Goal: Information Seeking & Learning: Learn about a topic

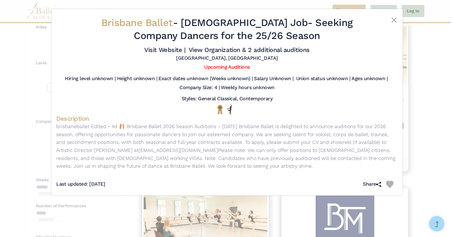
click at [430, 78] on div "Brisbane Ballet - [DEMOGRAPHIC_DATA] Job - Seeking Company Dancers for the 25/2…" at bounding box center [227, 118] width 454 height 237
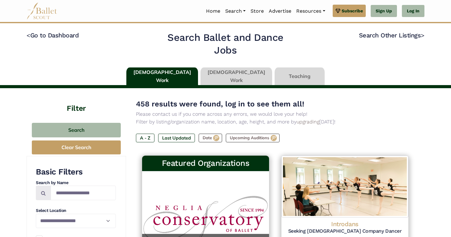
click at [228, 83] on link at bounding box center [236, 76] width 72 height 18
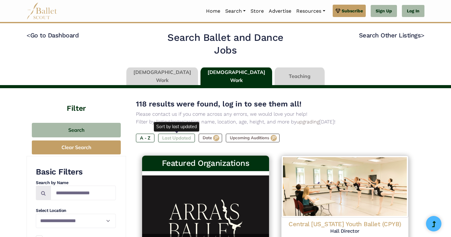
click at [178, 139] on label "Last Updated" at bounding box center [176, 137] width 37 height 9
